Goal: Information Seeking & Learning: Learn about a topic

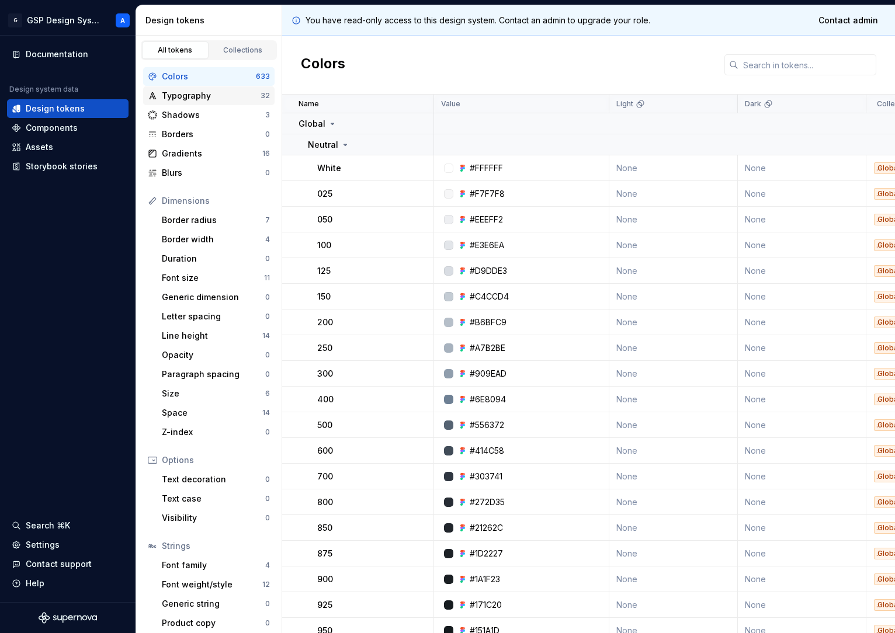
click at [209, 95] on div "Typography" at bounding box center [211, 96] width 99 height 12
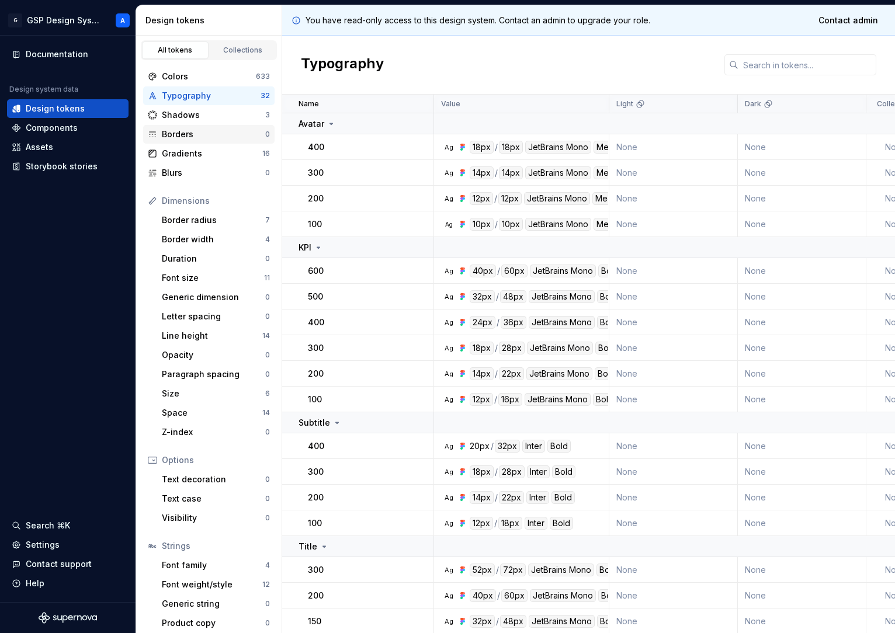
click at [197, 136] on div "Borders" at bounding box center [213, 134] width 103 height 12
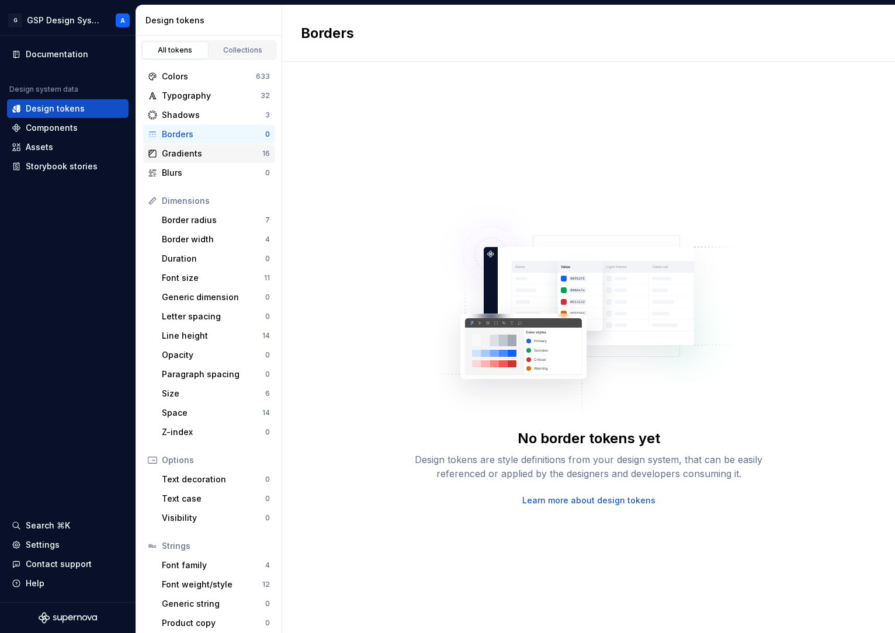
click at [193, 154] on div "Gradients" at bounding box center [212, 154] width 100 height 12
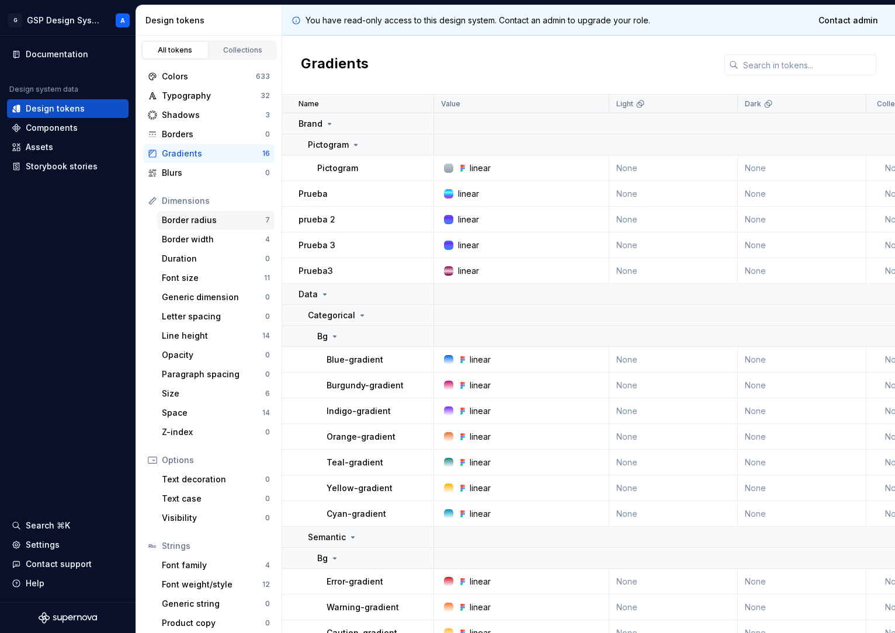
click at [190, 224] on div "Border radius" at bounding box center [213, 220] width 103 height 12
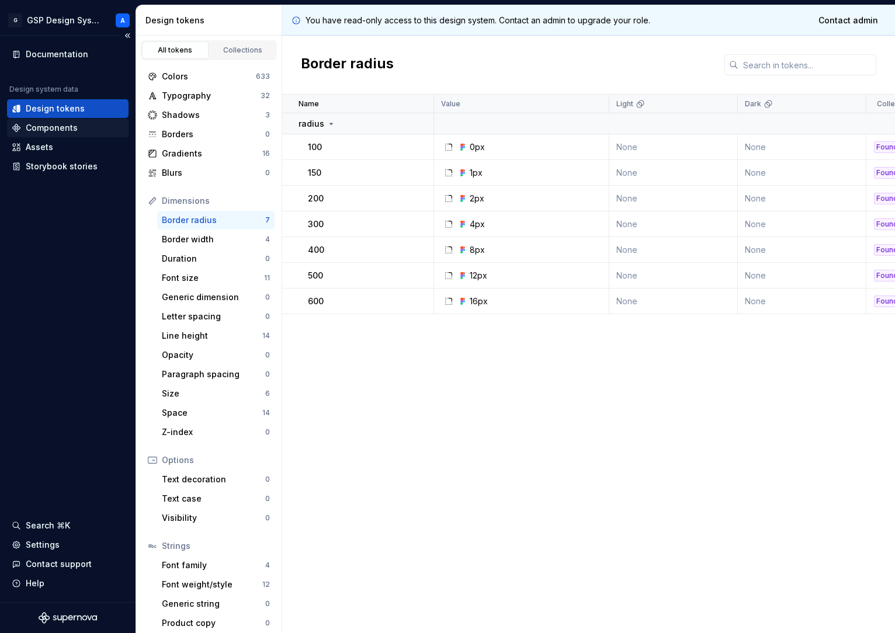
click at [53, 124] on div "Components" at bounding box center [52, 128] width 52 height 12
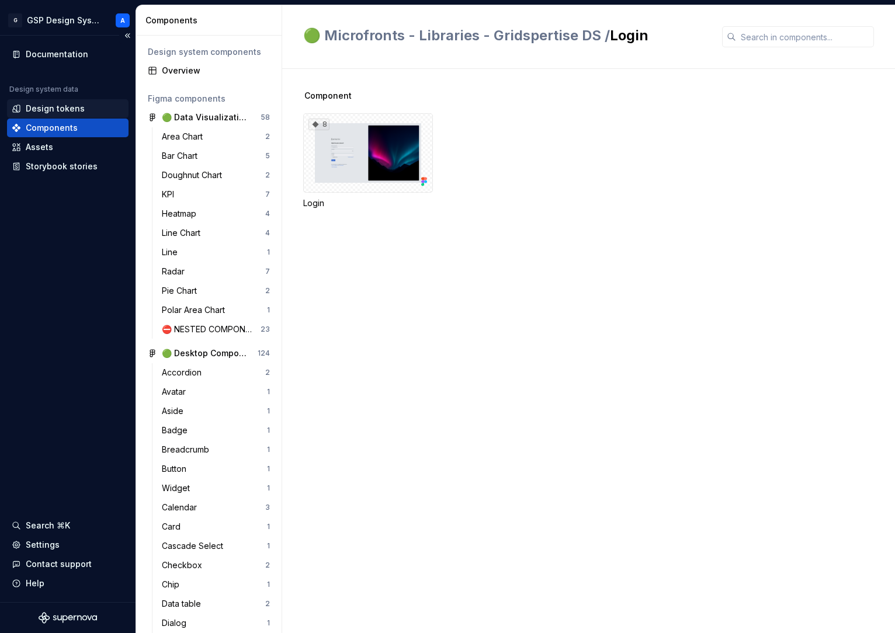
click at [61, 101] on div "Design tokens" at bounding box center [67, 108] width 121 height 19
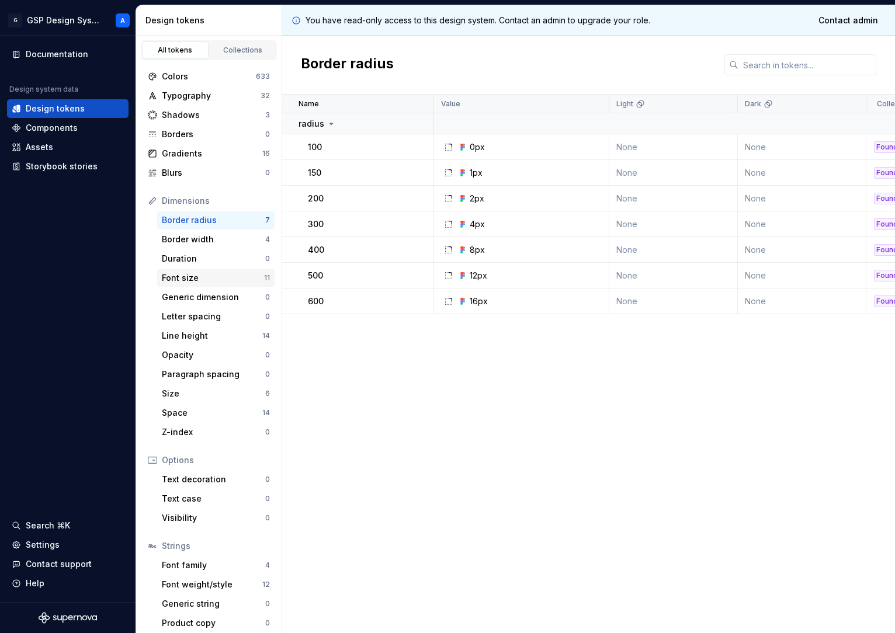
click at [194, 286] on div "Font size 11" at bounding box center [215, 278] width 117 height 19
